Goal: Transaction & Acquisition: Purchase product/service

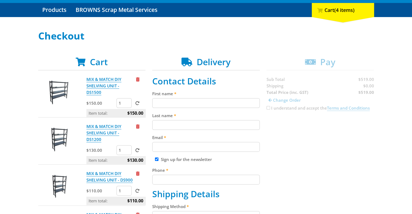
scroll to position [54, 0]
type input "2"
click at [127, 145] on input "2" at bounding box center [123, 150] width 15 height 10
click at [139, 172] on span "Remove from cart" at bounding box center [138, 174] width 4 height 4
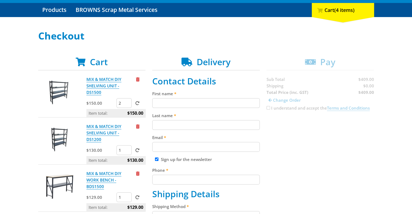
click at [128, 98] on input "2" at bounding box center [123, 103] width 15 height 10
type input "1"
click at [128, 98] on input "1" at bounding box center [123, 103] width 15 height 10
type input "2"
click at [128, 145] on input "2" at bounding box center [123, 150] width 15 height 10
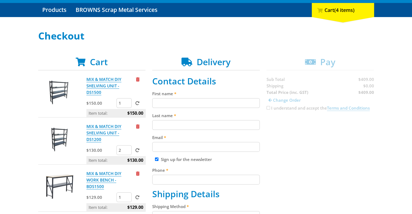
click at [19, 124] on div "Select your Delivery Method Personal Pick up Available in 5 days Courier Pick u…" at bounding box center [206, 217] width 412 height 373
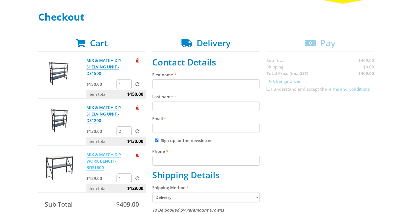
scroll to position [81, 0]
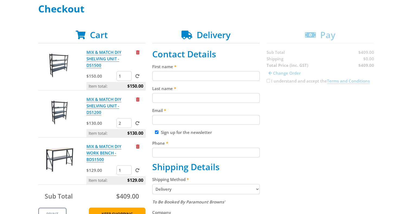
drag, startPoint x: 100, startPoint y: 55, endPoint x: 47, endPoint y: 57, distance: 53.1
click at [31, 59] on div "Select your Delivery Method Personal Pick up Available in 5 days Courier Pick u…" at bounding box center [206, 190] width 412 height 373
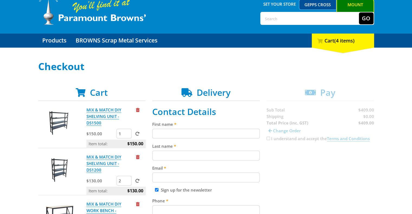
scroll to position [54, 0]
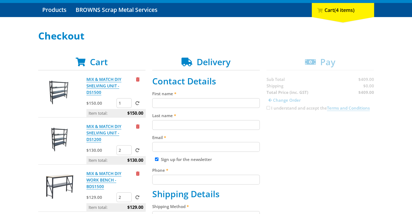
type input "2"
click at [127, 193] on input "2" at bounding box center [123, 198] width 15 height 10
click at [11, 162] on div "Select your Delivery Method Personal Pick up Available in 5 days Courier Pick u…" at bounding box center [206, 217] width 412 height 373
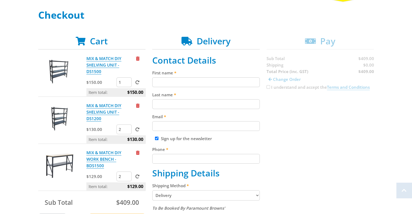
scroll to position [108, 0]
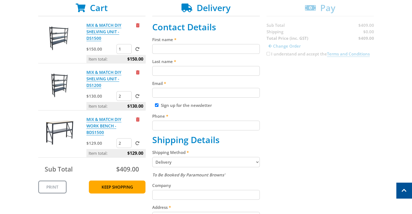
click at [135, 165] on span "$409.00" at bounding box center [127, 169] width 23 height 9
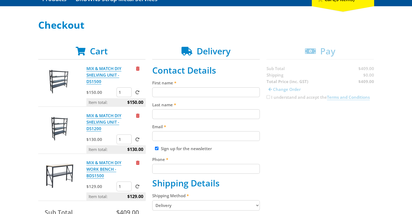
scroll to position [81, 0]
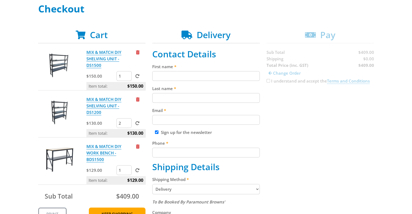
type input "2"
click at [128, 118] on input "2" at bounding box center [123, 123] width 15 height 10
click at [137, 121] on span at bounding box center [137, 123] width 4 height 4
click at [0, 0] on input "submit" at bounding box center [0, 0] width 0 height 0
type input "2"
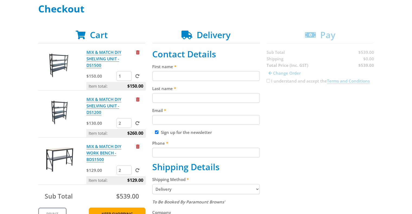
click at [127, 165] on input "2" at bounding box center [123, 170] width 15 height 10
click at [137, 168] on span at bounding box center [137, 170] width 4 height 4
click at [0, 0] on input "submit" at bounding box center [0, 0] width 0 height 0
type input "1"
click at [126, 165] on input "1" at bounding box center [123, 170] width 15 height 10
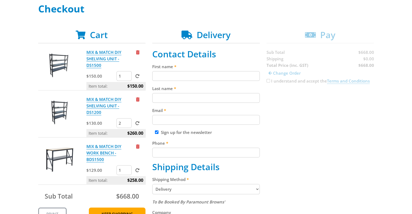
click at [137, 168] on span at bounding box center [137, 170] width 4 height 4
click at [0, 0] on input "submit" at bounding box center [0, 0] width 0 height 0
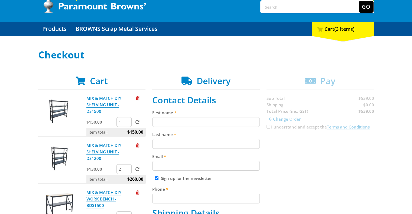
scroll to position [135, 0]
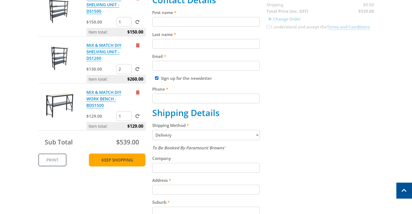
click at [113, 154] on link "Keep Shopping" at bounding box center [117, 160] width 57 height 13
